Goal: Task Accomplishment & Management: Complete application form

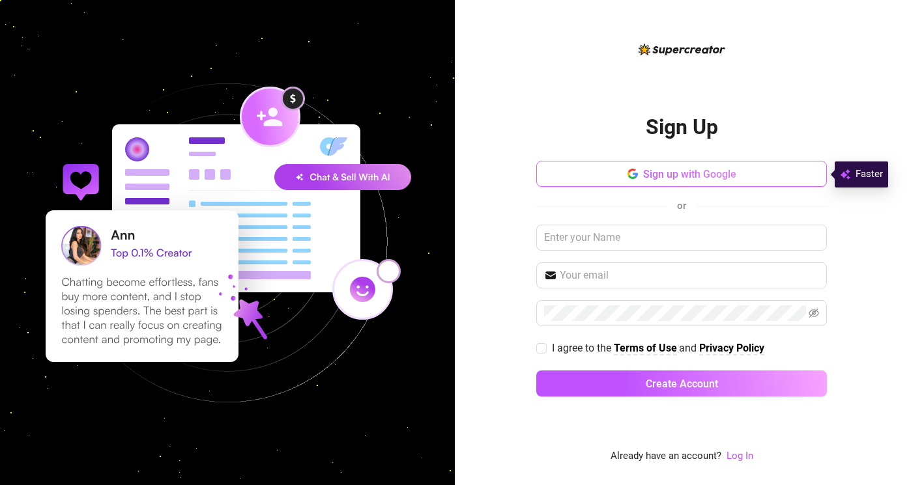
click at [638, 180] on button "Sign up with Google" at bounding box center [681, 174] width 291 height 26
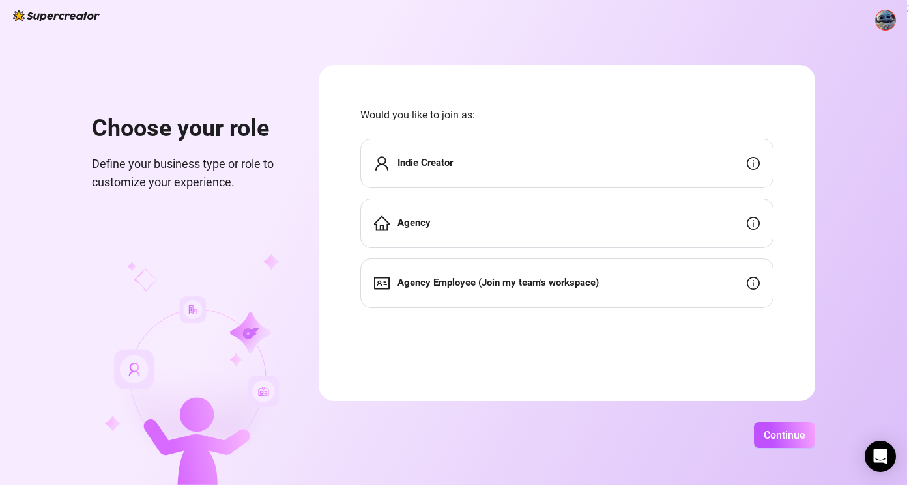
click at [496, 170] on div "Indie Creator" at bounding box center [566, 164] width 413 height 50
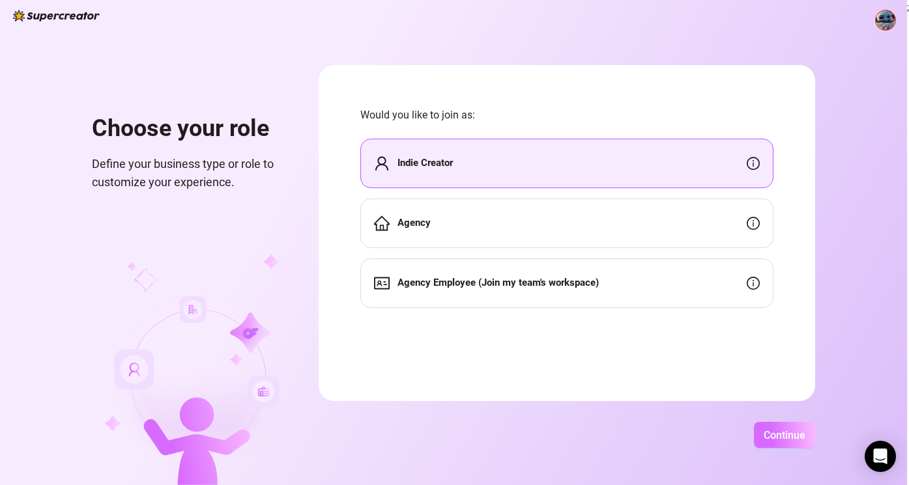
click at [795, 439] on span "Continue" at bounding box center [785, 435] width 42 height 12
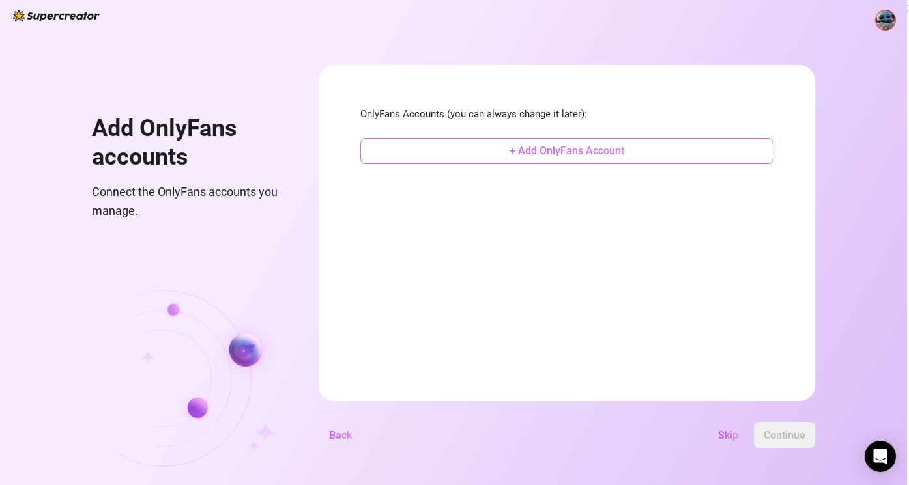
click at [506, 145] on button "+ Add OnlyFans Account" at bounding box center [566, 151] width 413 height 26
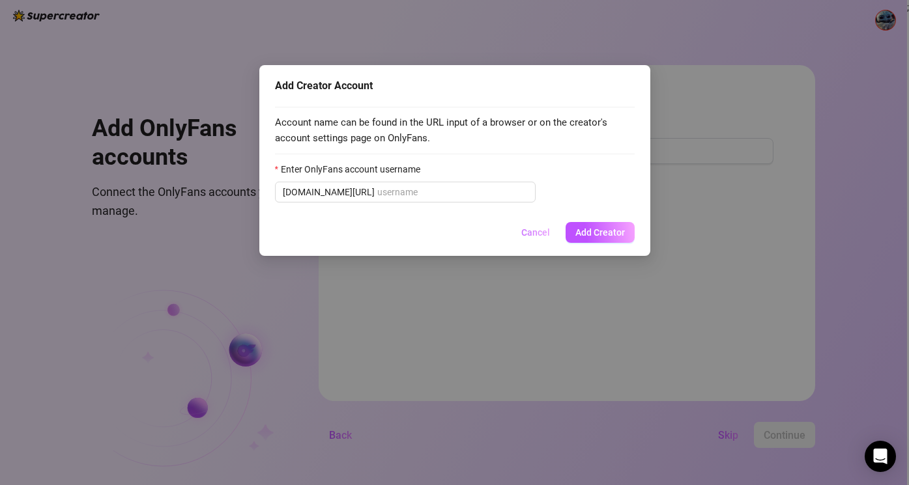
click at [532, 231] on span "Cancel" at bounding box center [535, 232] width 29 height 10
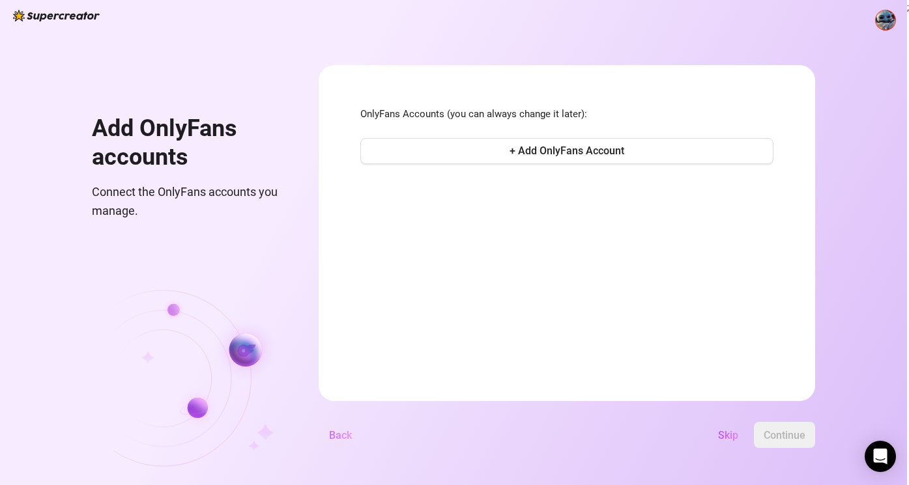
click at [338, 438] on span "Back" at bounding box center [340, 435] width 23 height 12
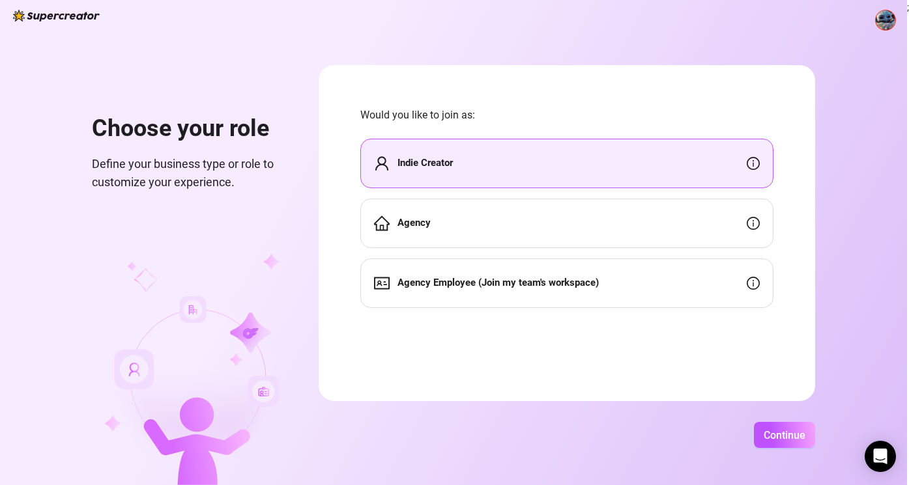
click at [459, 218] on div "Agency" at bounding box center [566, 224] width 413 height 50
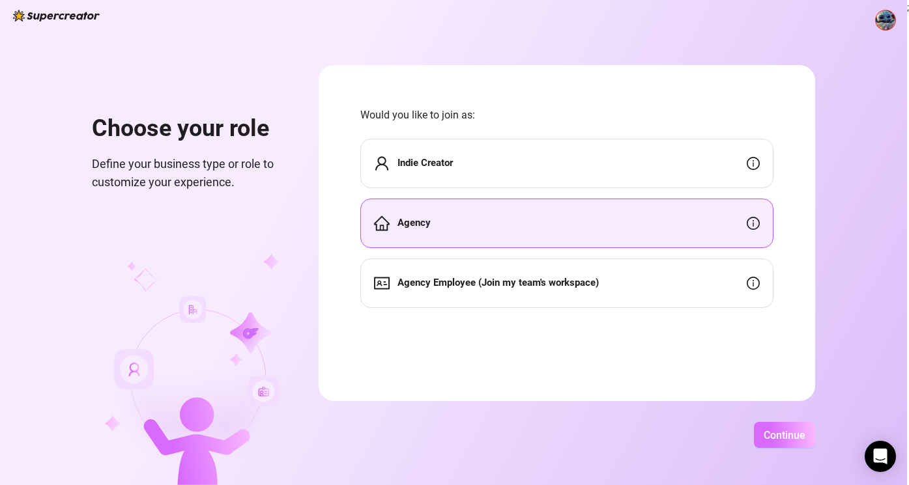
click at [766, 430] on span "Continue" at bounding box center [785, 435] width 42 height 12
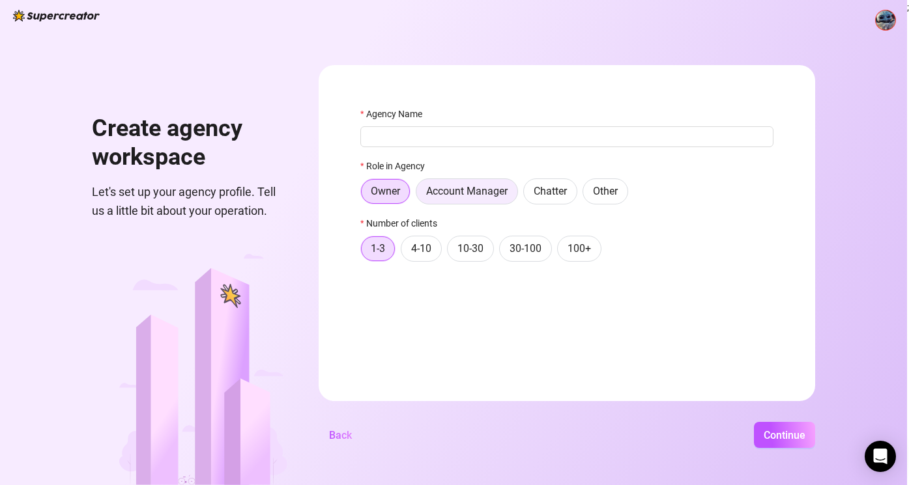
click at [481, 192] on span "Account Manager" at bounding box center [466, 191] width 81 height 12
click at [420, 195] on input "Account Manager" at bounding box center [420, 195] width 0 height 0
click at [388, 200] on label "Owner" at bounding box center [385, 192] width 50 height 26
click at [364, 195] on input "Owner" at bounding box center [364, 195] width 0 height 0
